Goal: Information Seeking & Learning: Check status

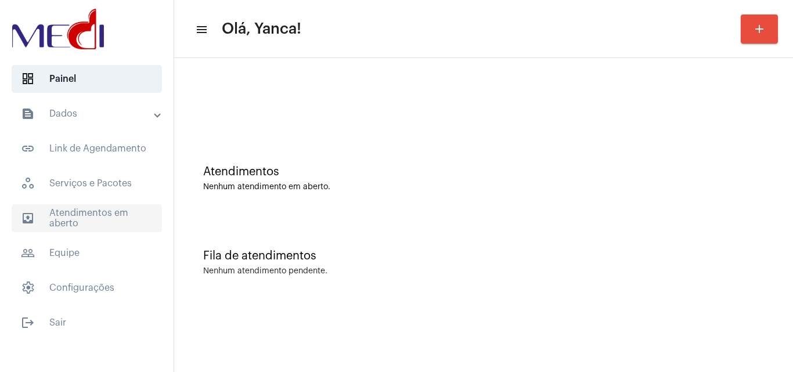
click at [111, 211] on span "outbox_outline Atendimentos em aberto" at bounding box center [87, 218] width 150 height 28
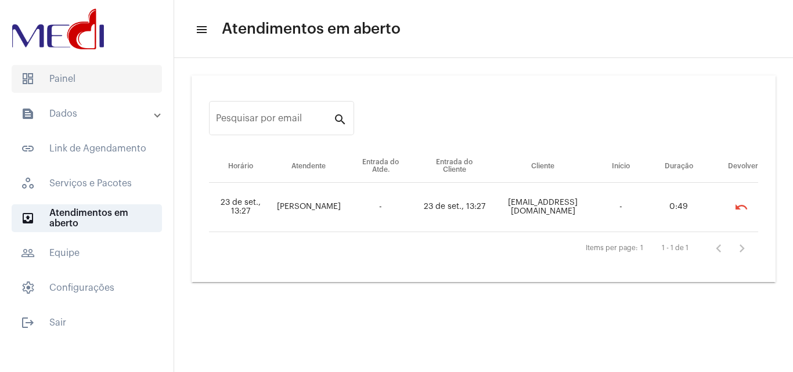
click at [94, 79] on span "dashboard Painel" at bounding box center [87, 79] width 150 height 28
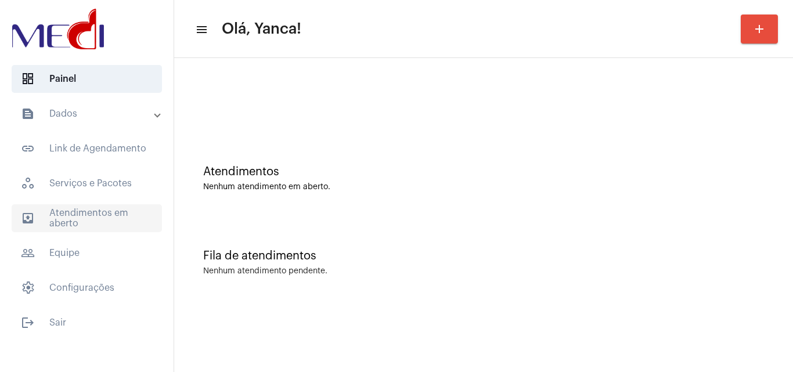
drag, startPoint x: 110, startPoint y: 247, endPoint x: 107, endPoint y: 230, distance: 17.0
click at [110, 244] on span "people_outline Equipe" at bounding box center [87, 253] width 150 height 28
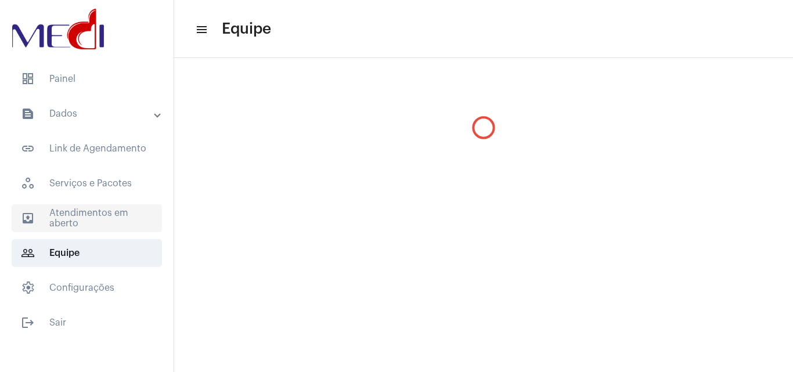
click at [104, 222] on span "outbox_outline Atendimentos em aberto" at bounding box center [87, 218] width 150 height 28
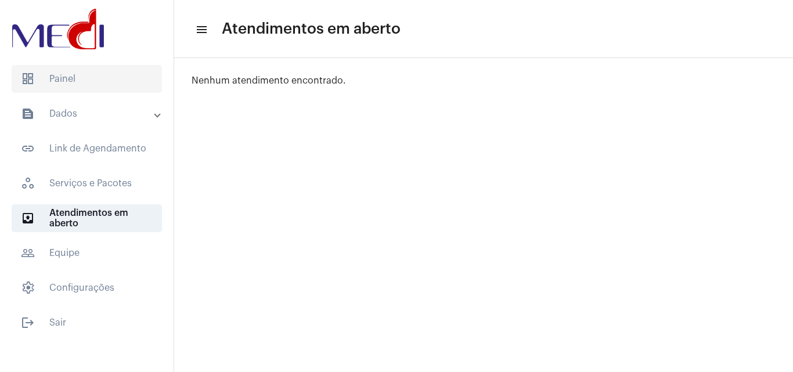
click at [83, 73] on span "dashboard Painel" at bounding box center [87, 79] width 150 height 28
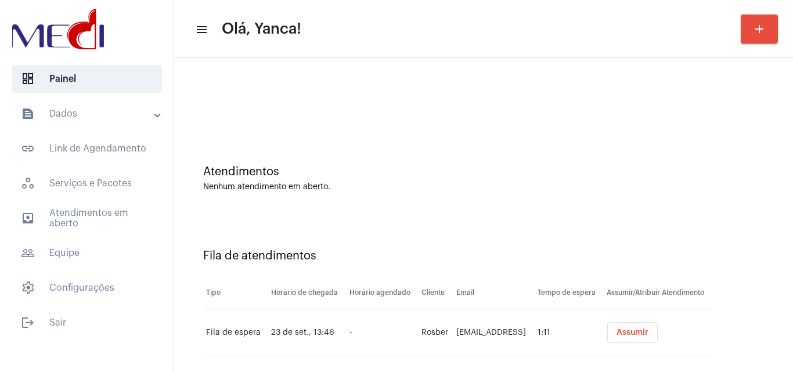
click at [109, 112] on mat-panel-title "text_snippet_outlined Dados" at bounding box center [88, 114] width 134 height 14
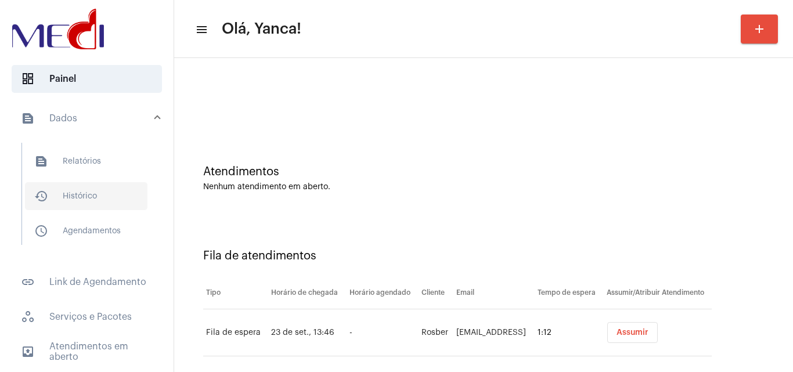
click at [80, 196] on span "history_outlined Histórico" at bounding box center [86, 196] width 122 height 28
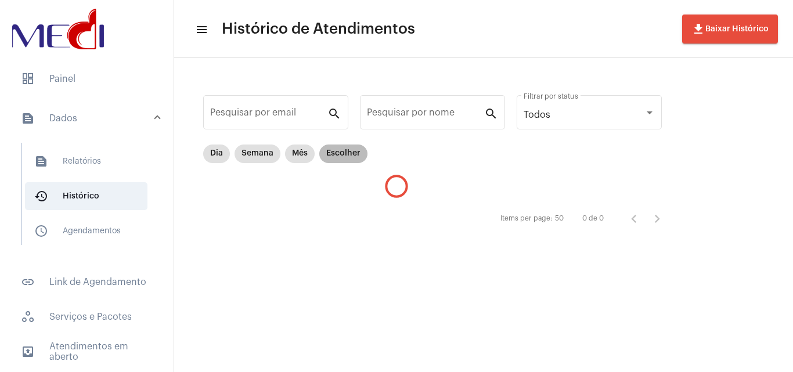
click at [356, 152] on mat-chip "Escolher" at bounding box center [343, 153] width 48 height 19
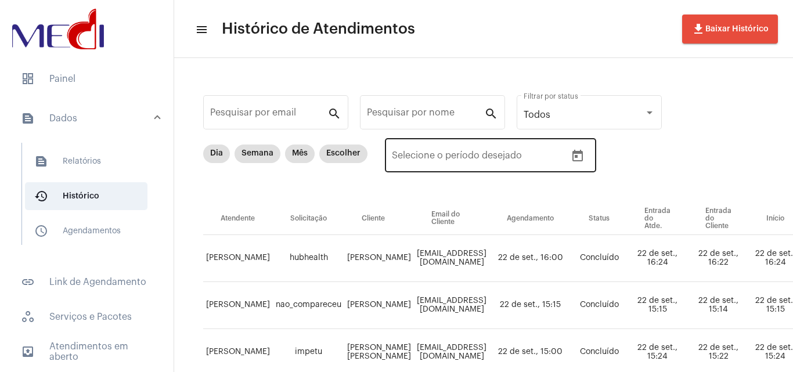
click at [587, 156] on button "Open calendar" at bounding box center [577, 155] width 23 height 23
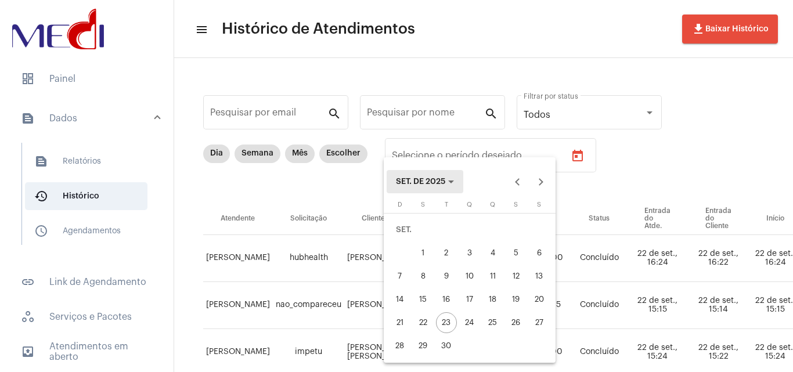
click at [451, 179] on span "SET. DE 2025" at bounding box center [425, 182] width 58 height 8
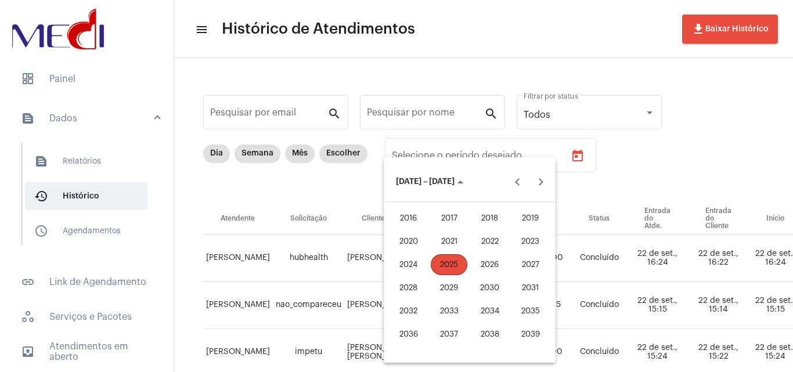
click at [458, 264] on div "2025" at bounding box center [449, 264] width 37 height 21
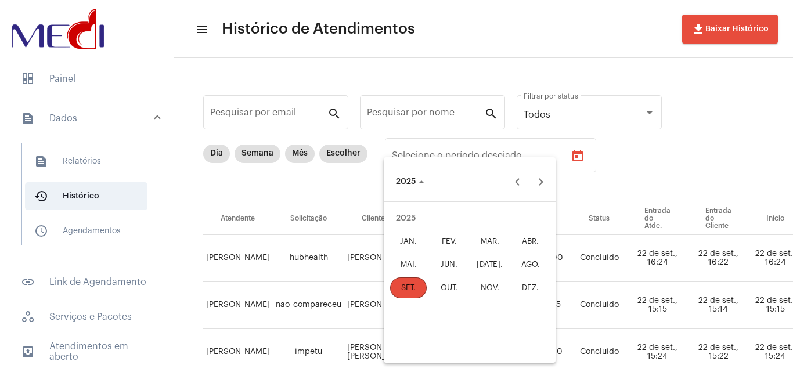
click at [448, 238] on div "FEV." at bounding box center [449, 241] width 37 height 21
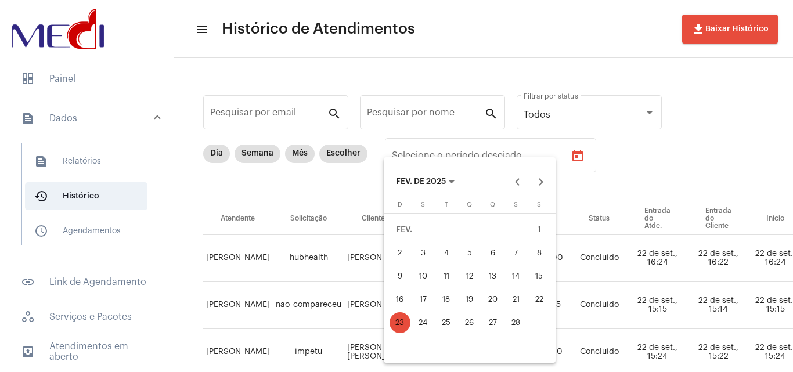
click at [450, 250] on div "4" at bounding box center [446, 253] width 21 height 21
type input "[DATE]"
click at [450, 252] on div "4" at bounding box center [446, 253] width 21 height 21
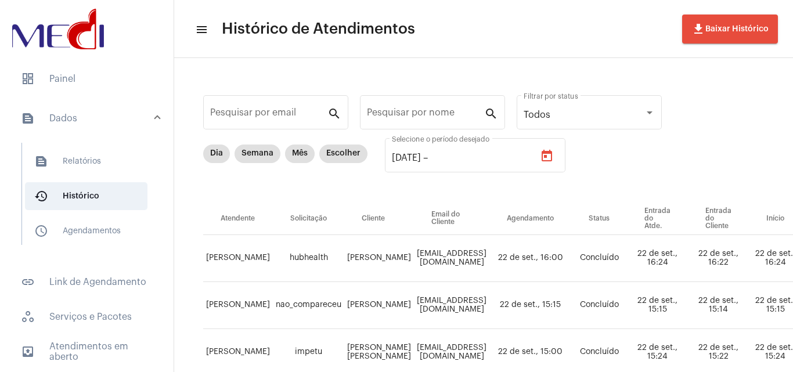
type input "[DATE]"
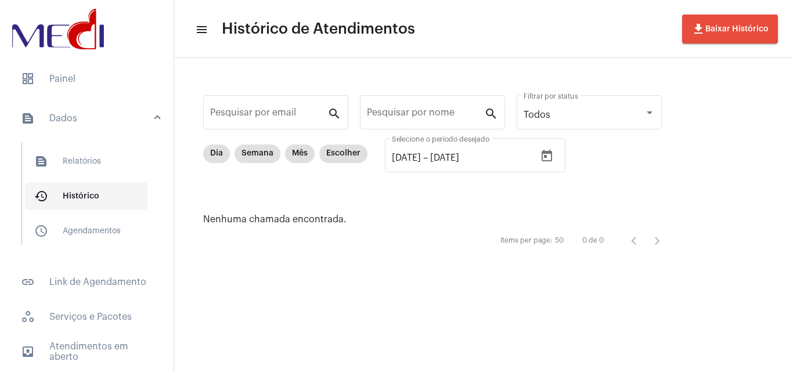
click at [109, 194] on span "history_outlined Histórico" at bounding box center [86, 196] width 122 height 28
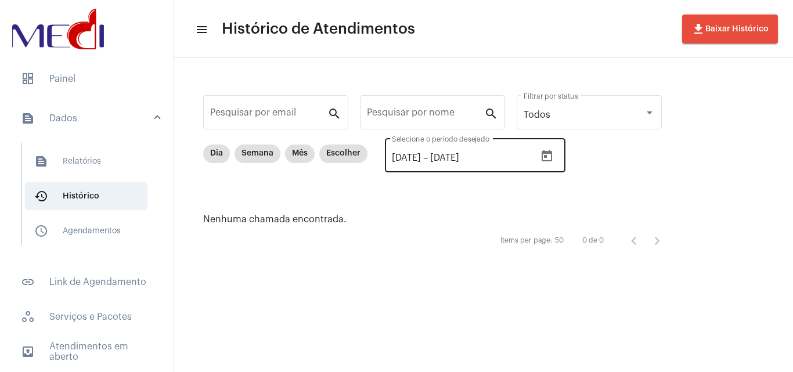
click at [552, 153] on icon "Open calendar" at bounding box center [546, 156] width 10 height 12
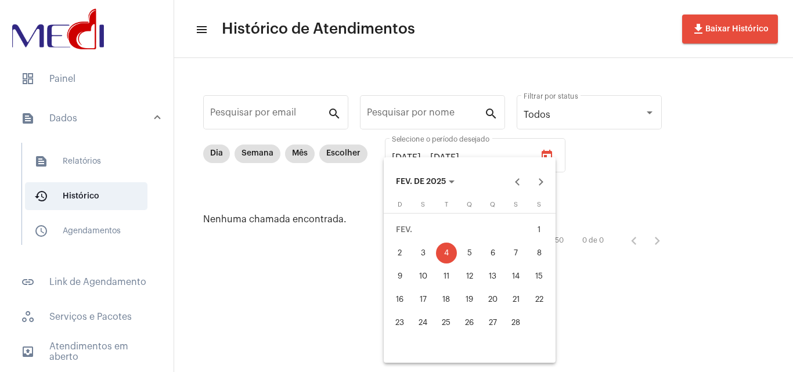
click at [89, 80] on div at bounding box center [396, 186] width 793 height 372
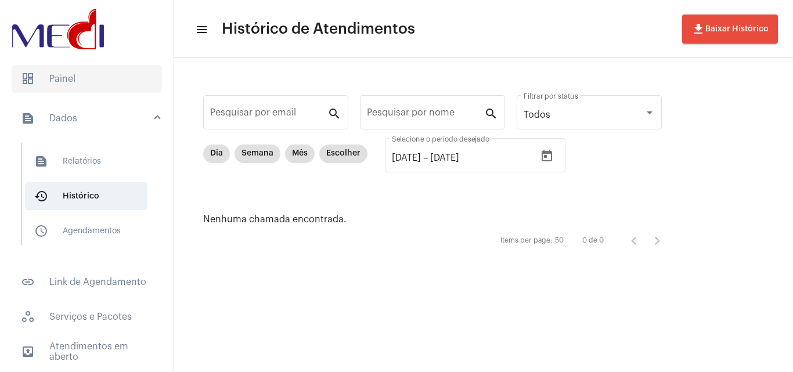
click at [74, 78] on span "dashboard Painel" at bounding box center [87, 79] width 150 height 28
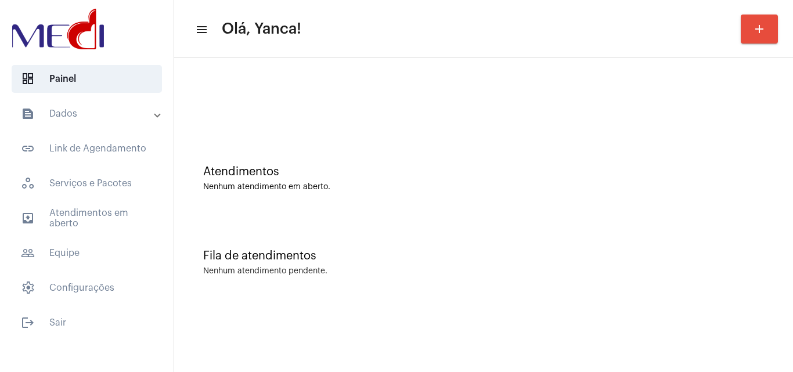
click at [136, 104] on mat-expansion-panel-header "text_snippet_outlined Dados" at bounding box center [90, 114] width 167 height 28
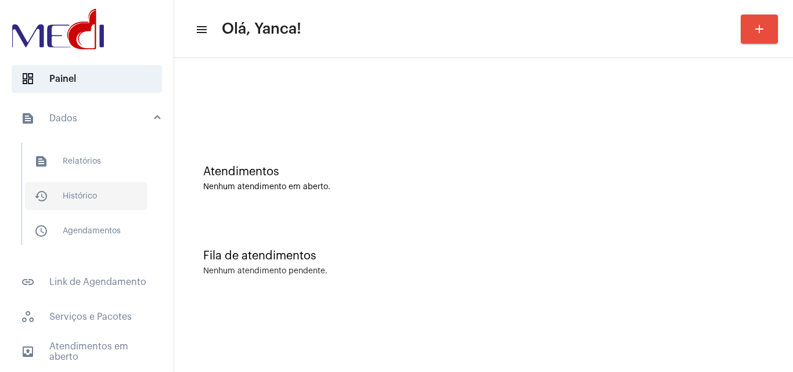
click at [100, 191] on span "history_outlined Histórico" at bounding box center [86, 196] width 122 height 28
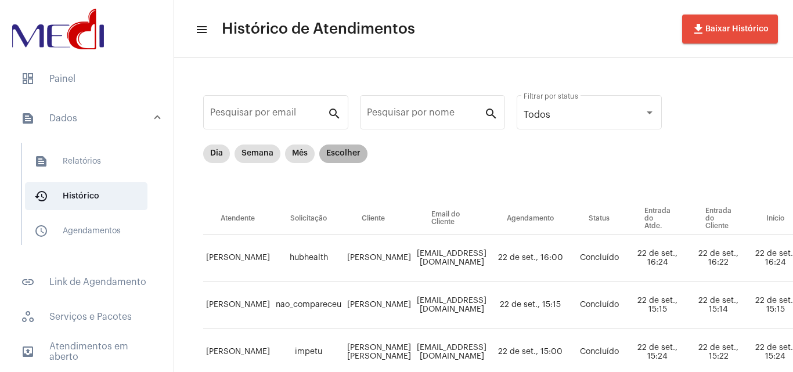
click at [345, 159] on mat-chip "Escolher" at bounding box center [343, 153] width 48 height 19
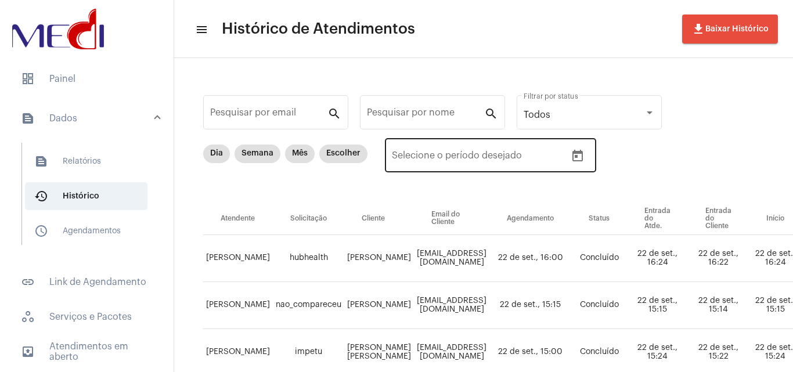
click at [570, 164] on button "Open calendar" at bounding box center [577, 155] width 23 height 23
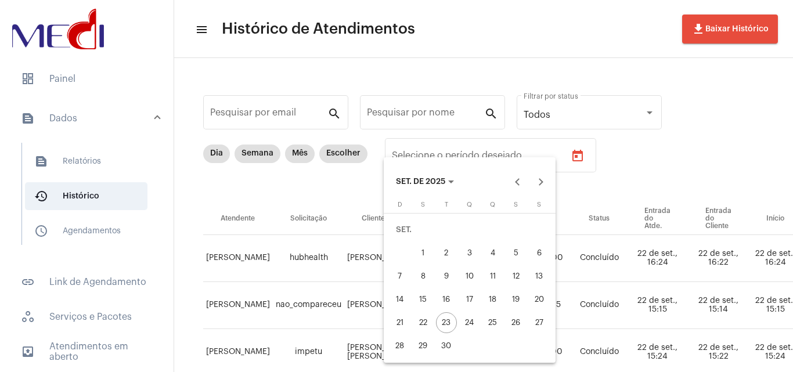
click at [415, 254] on div "1" at bounding box center [423, 253] width 21 height 21
type input "[DATE]"
click at [449, 323] on div "23" at bounding box center [446, 322] width 21 height 21
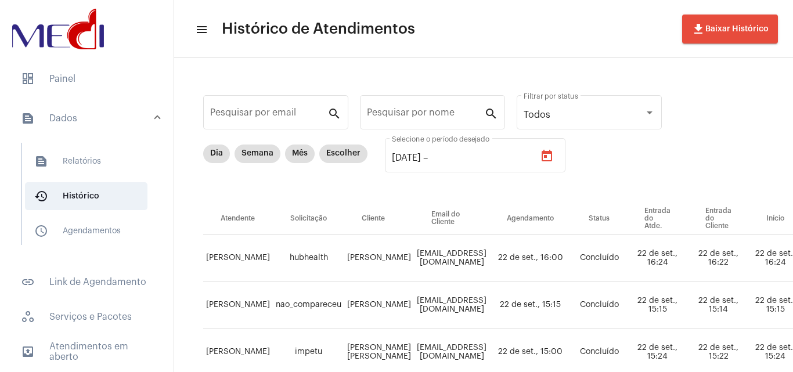
type input "[DATE]"
click at [385, 111] on input "Pesquisar por nome" at bounding box center [425, 115] width 117 height 10
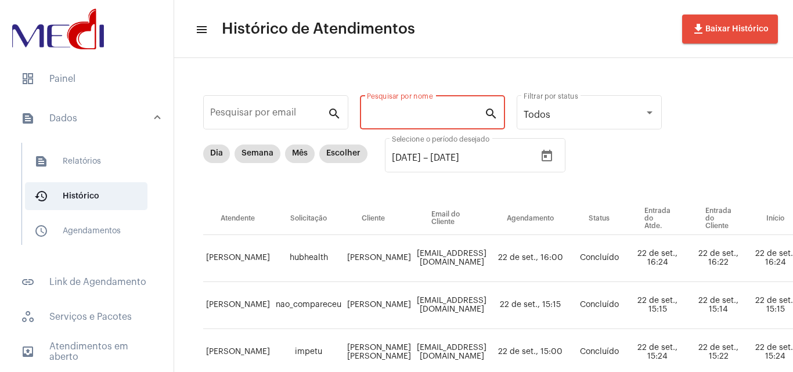
paste input "[PERSON_NAME] [PERSON_NAME]"
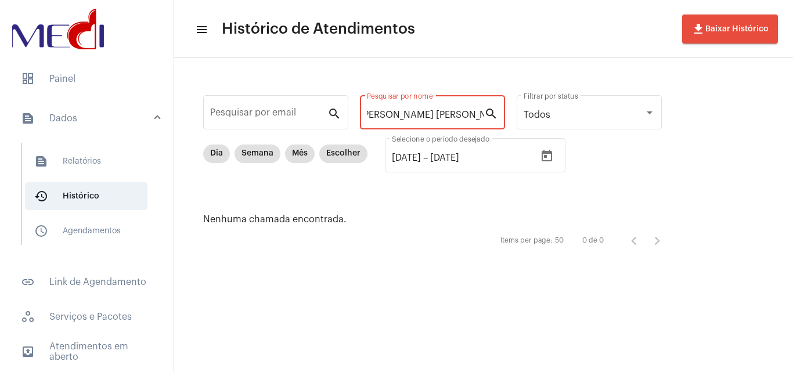
drag, startPoint x: 395, startPoint y: 111, endPoint x: 655, endPoint y: 141, distance: 261.1
click at [655, 141] on div "Pesquisar por email search [PERSON_NAME] [PERSON_NAME] Pesquisar por nome searc…" at bounding box center [438, 172] width 505 height 205
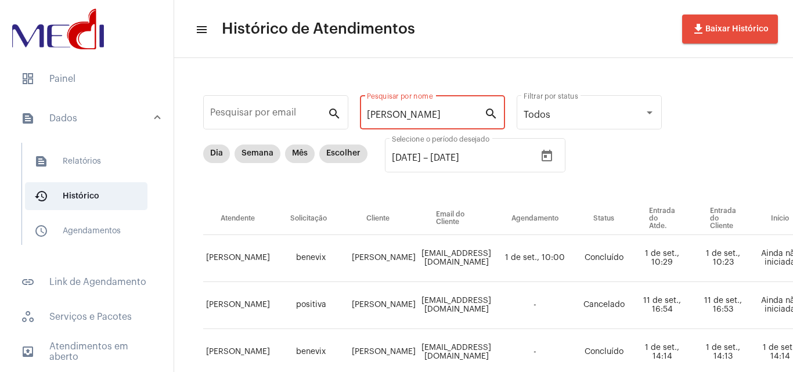
scroll to position [63, 0]
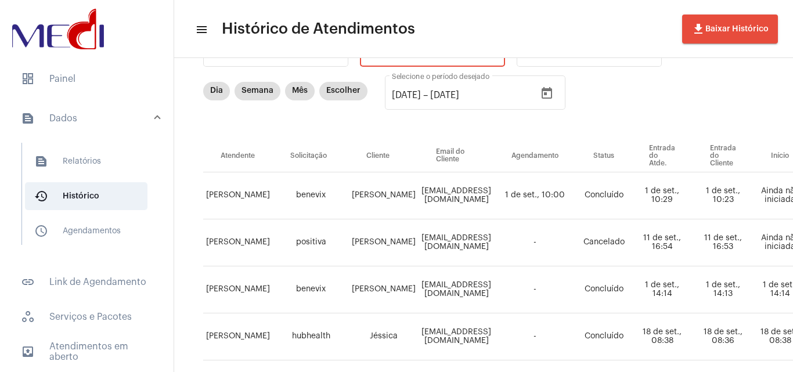
type input "[PERSON_NAME]"
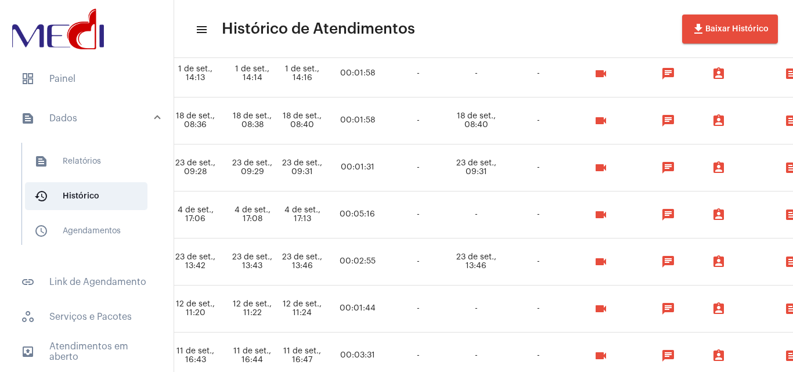
scroll to position [279, 502]
